Goal: Check status: Check status

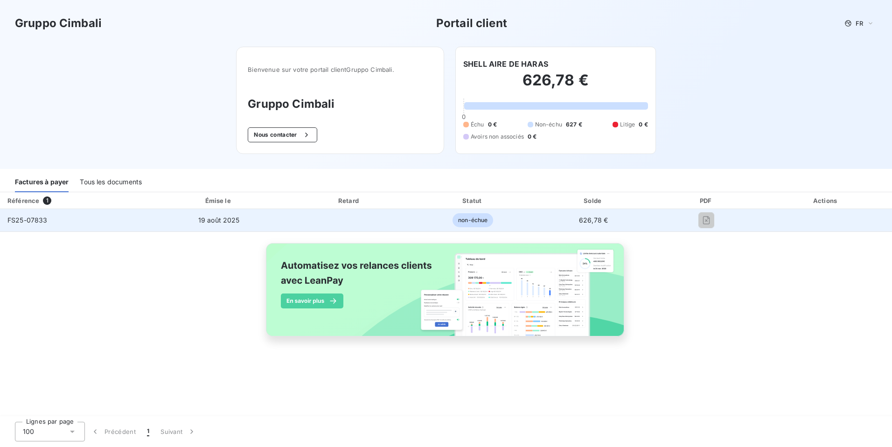
click at [412, 222] on td at bounding box center [349, 220] width 125 height 22
click at [39, 217] on span "FS25-07833" at bounding box center [27, 220] width 40 height 8
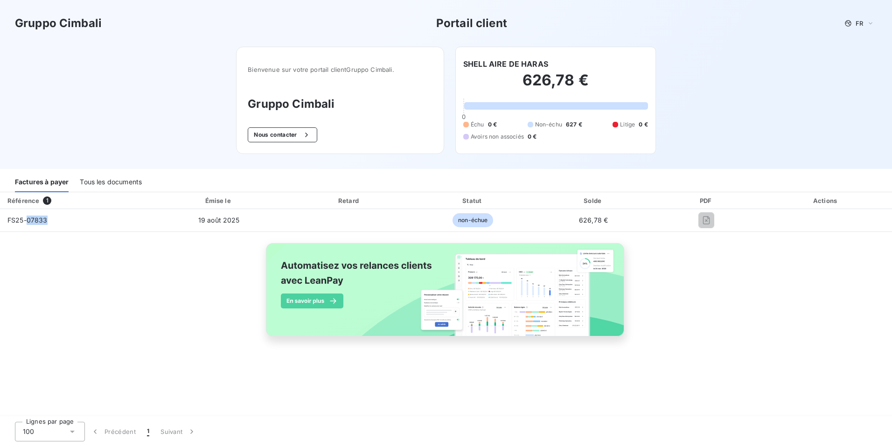
drag, startPoint x: 39, startPoint y: 217, endPoint x: 107, endPoint y: 187, distance: 74.2
click at [107, 187] on div "Tous les documents" at bounding box center [111, 183] width 62 height 20
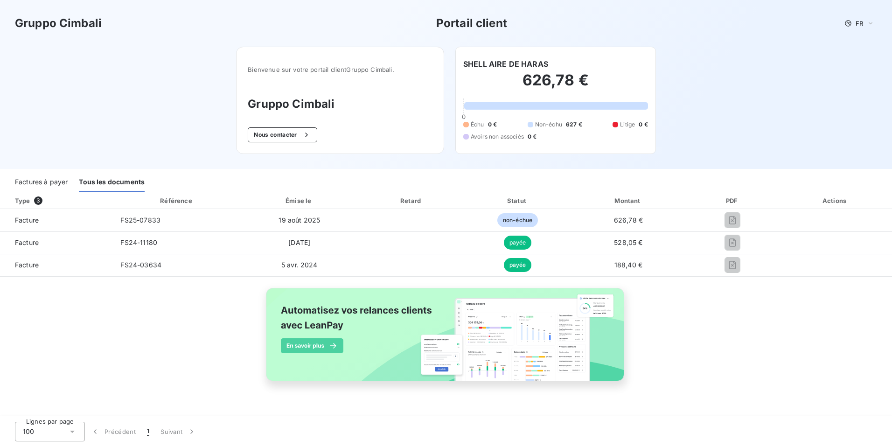
click at [51, 181] on div "Factures à payer" at bounding box center [41, 183] width 53 height 20
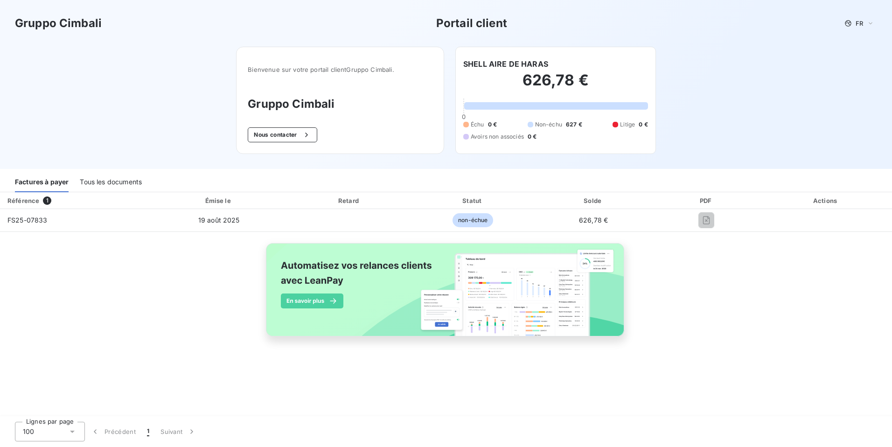
click at [105, 182] on div "Tous les documents" at bounding box center [111, 183] width 62 height 20
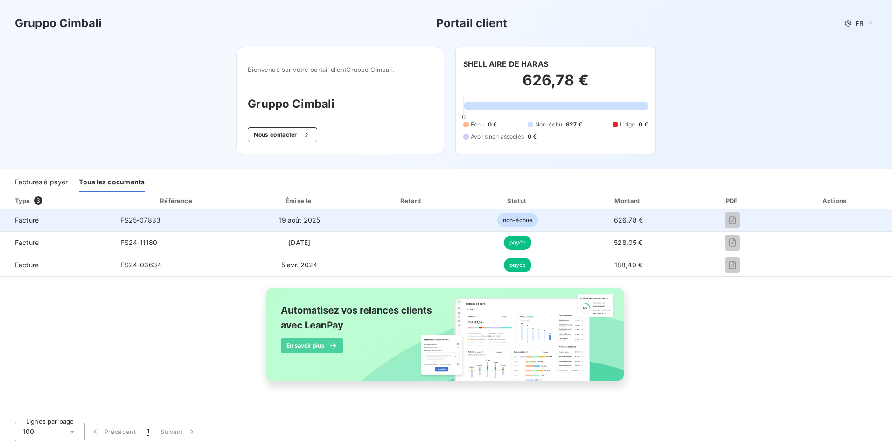
click at [538, 222] on span "non-échue" at bounding box center [517, 220] width 41 height 14
drag, startPoint x: 643, startPoint y: 216, endPoint x: 691, endPoint y: 219, distance: 48.2
click at [687, 219] on td "626,78 €" at bounding box center [628, 220] width 117 height 22
click at [643, 219] on span "626,78 €" at bounding box center [628, 220] width 29 height 8
click at [771, 218] on div at bounding box center [732, 220] width 77 height 15
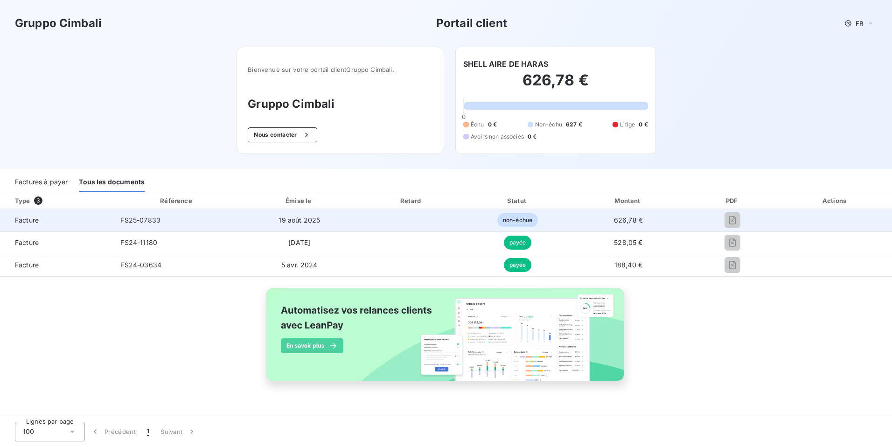
click at [771, 218] on div at bounding box center [732, 220] width 77 height 15
click at [570, 215] on td "non-échue" at bounding box center [517, 220] width 105 height 22
click at [358, 218] on td "19 août 2025" at bounding box center [299, 220] width 117 height 22
